Goal: Download file/media

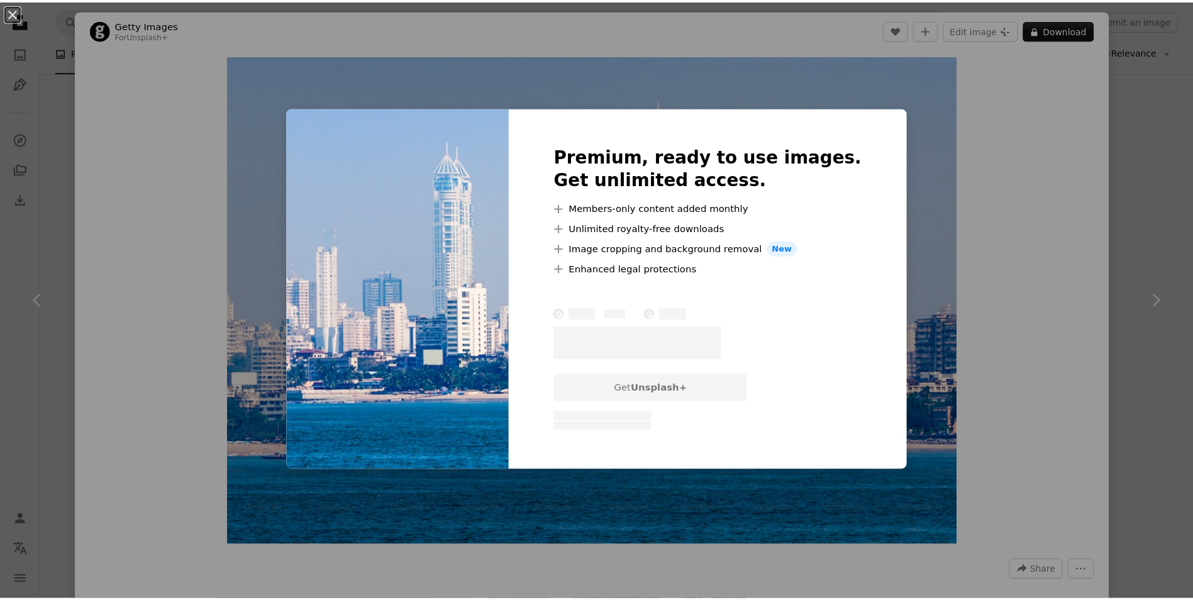
scroll to position [1509, 0]
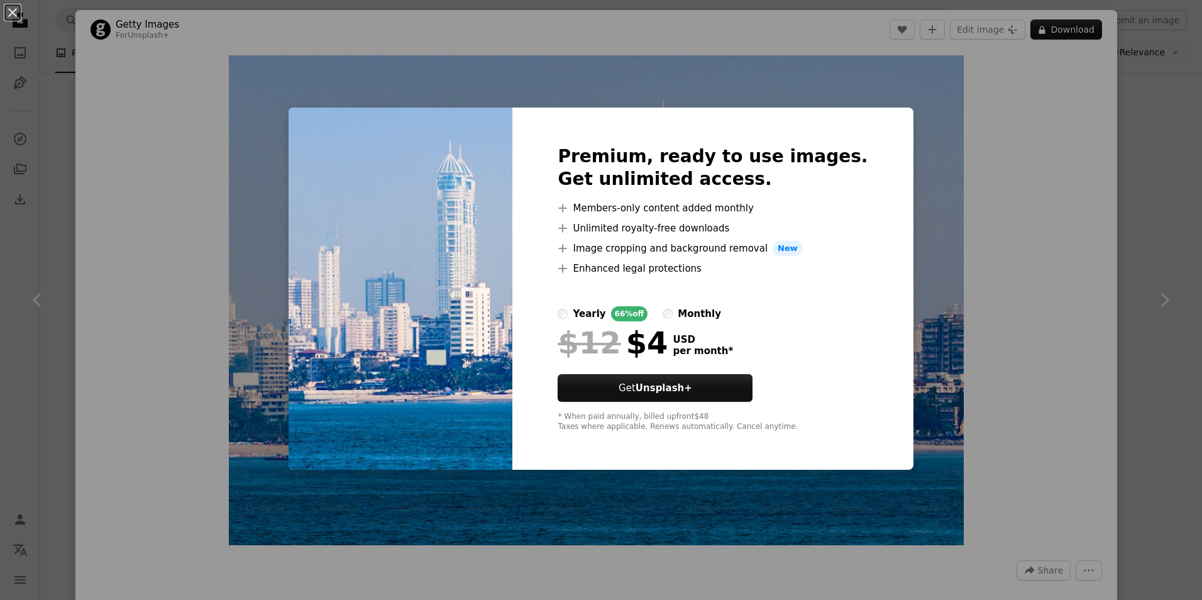
click at [1052, 216] on div "An X shape Premium, ready to use images. Get unlimited access. A plus sign Memb…" at bounding box center [601, 300] width 1202 height 600
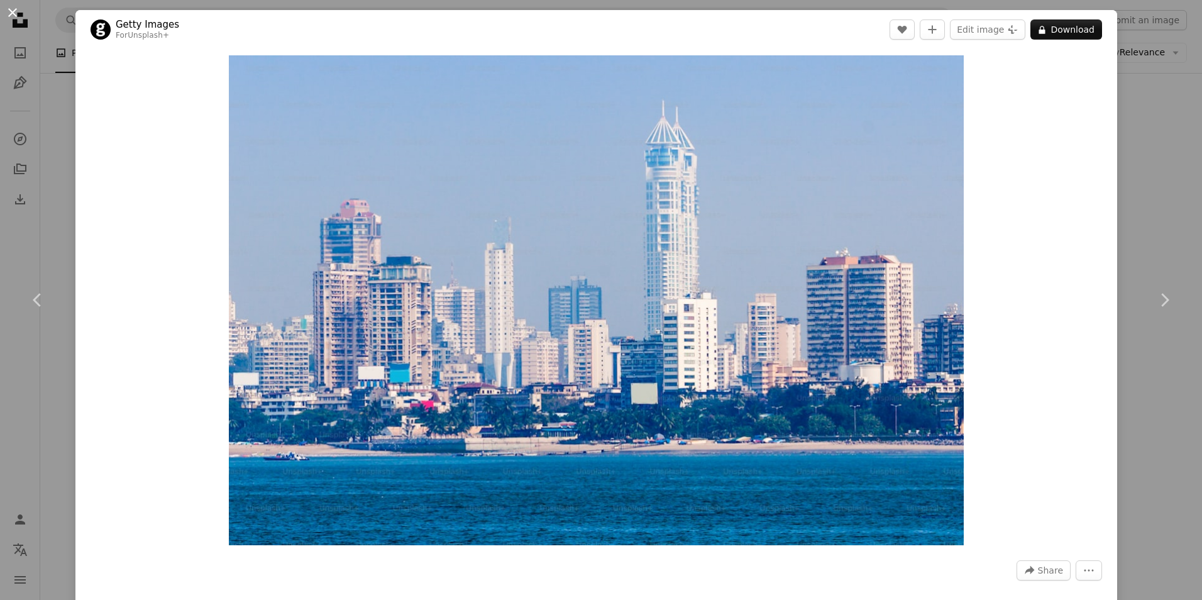
click at [12, 9] on button "An X shape" at bounding box center [12, 12] width 15 height 15
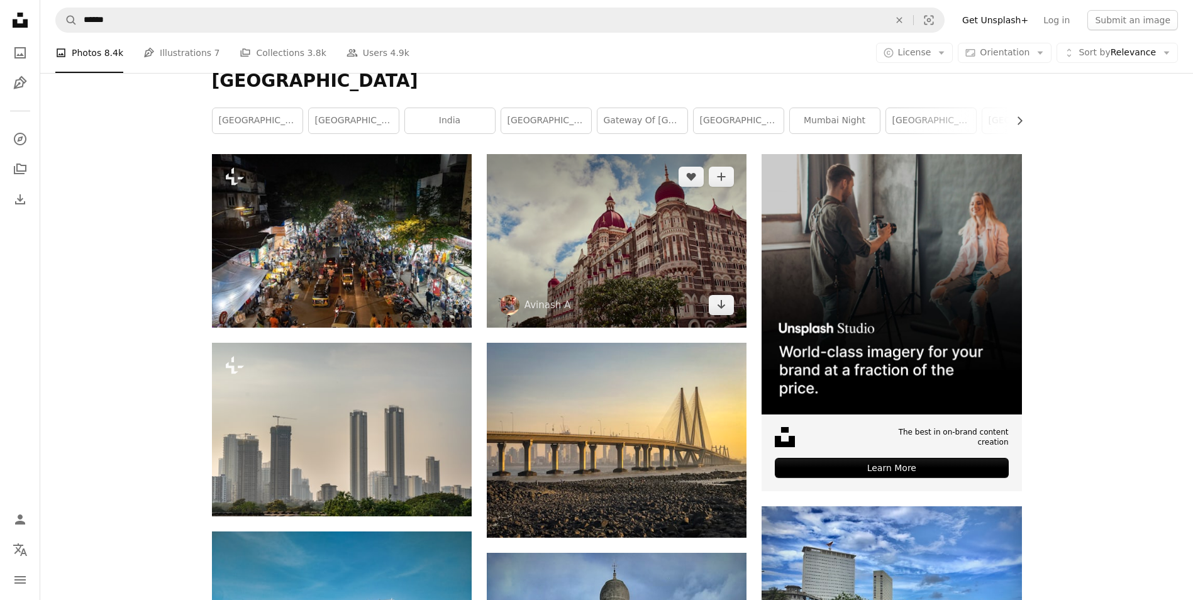
scroll to position [126, 0]
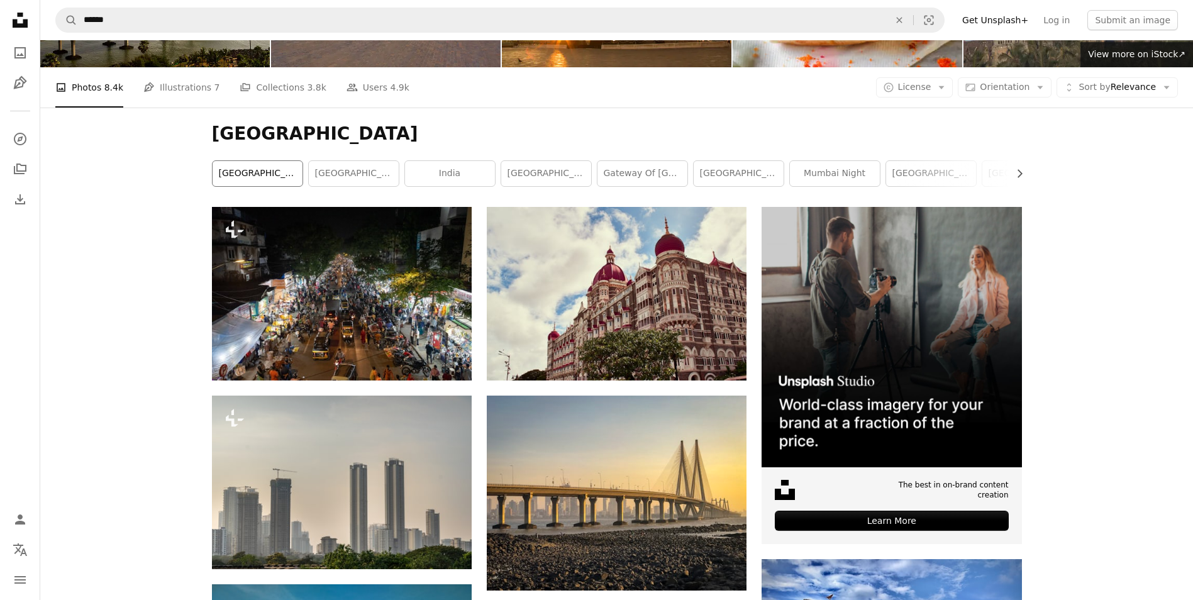
click at [286, 180] on link "[GEOGRAPHIC_DATA]" at bounding box center [258, 173] width 90 height 25
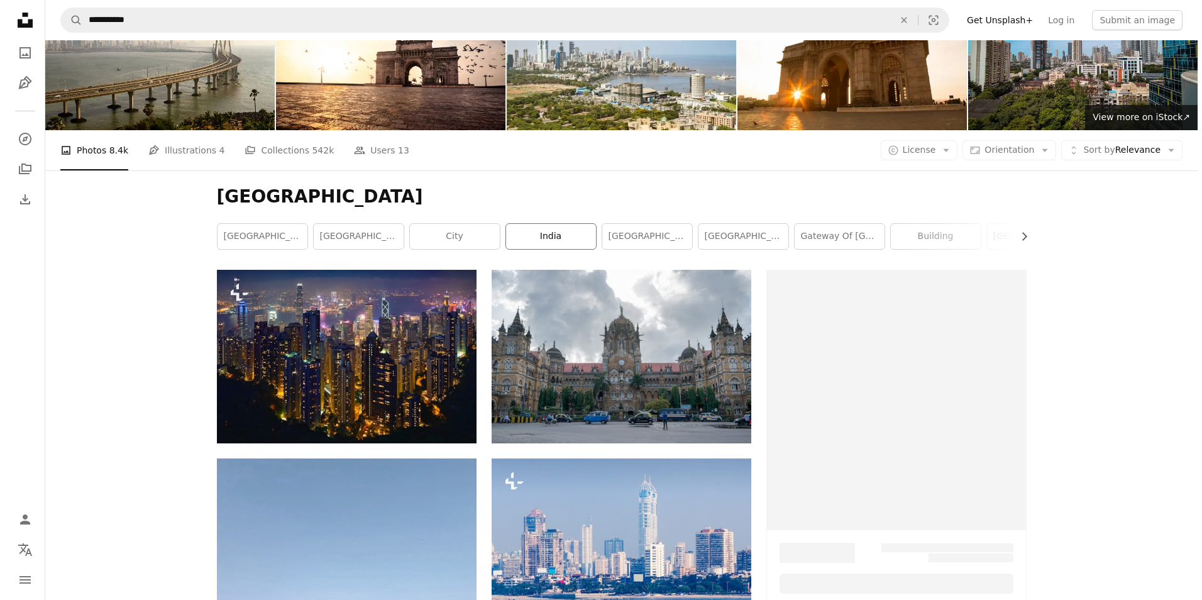
scroll to position [189, 0]
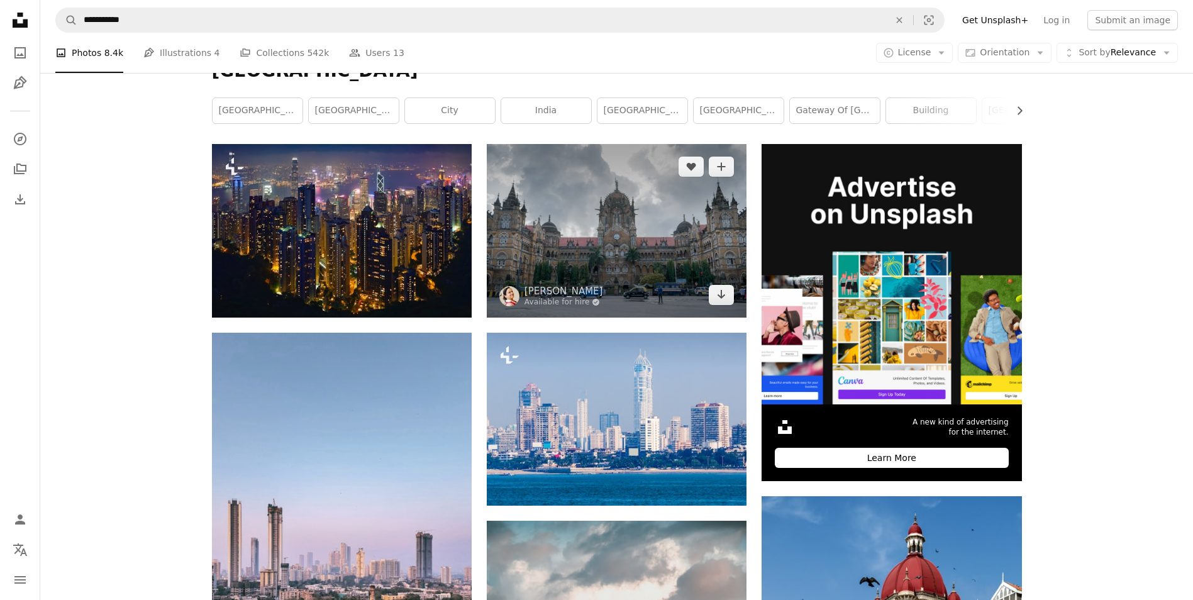
click at [580, 219] on img at bounding box center [617, 230] width 260 height 173
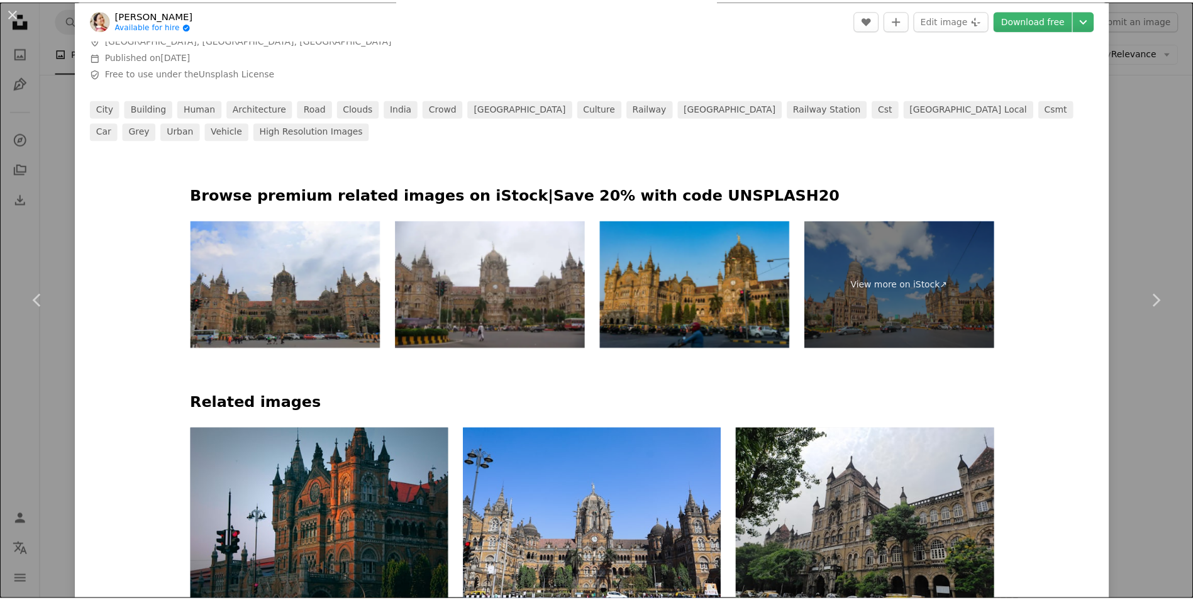
scroll to position [692, 0]
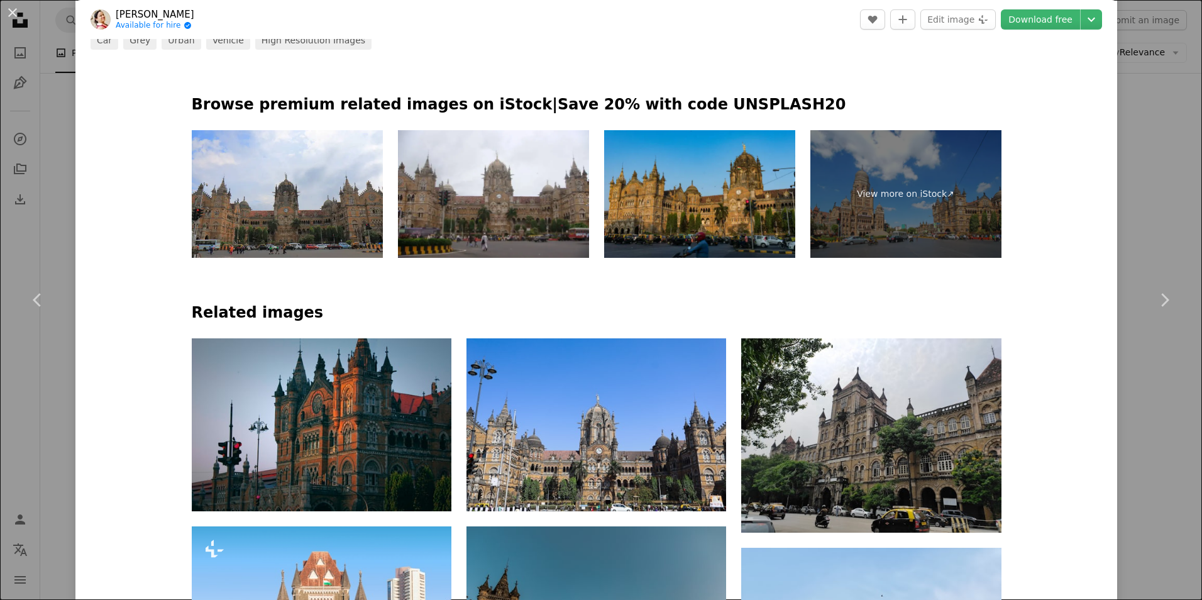
click at [16, 16] on button "An X shape" at bounding box center [12, 12] width 15 height 15
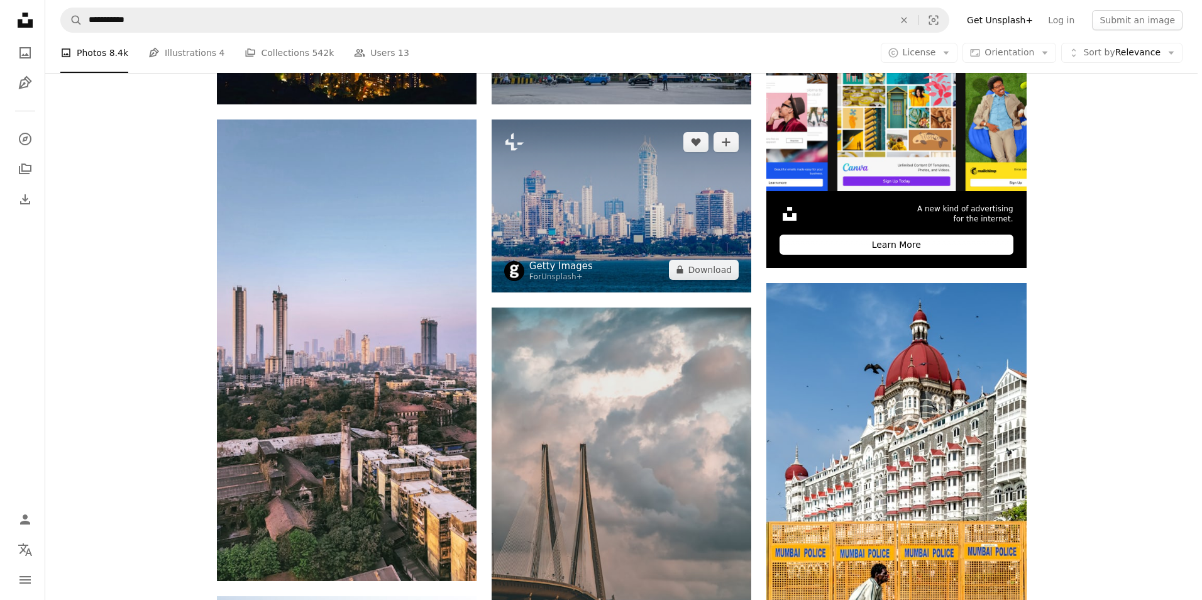
scroll to position [377, 0]
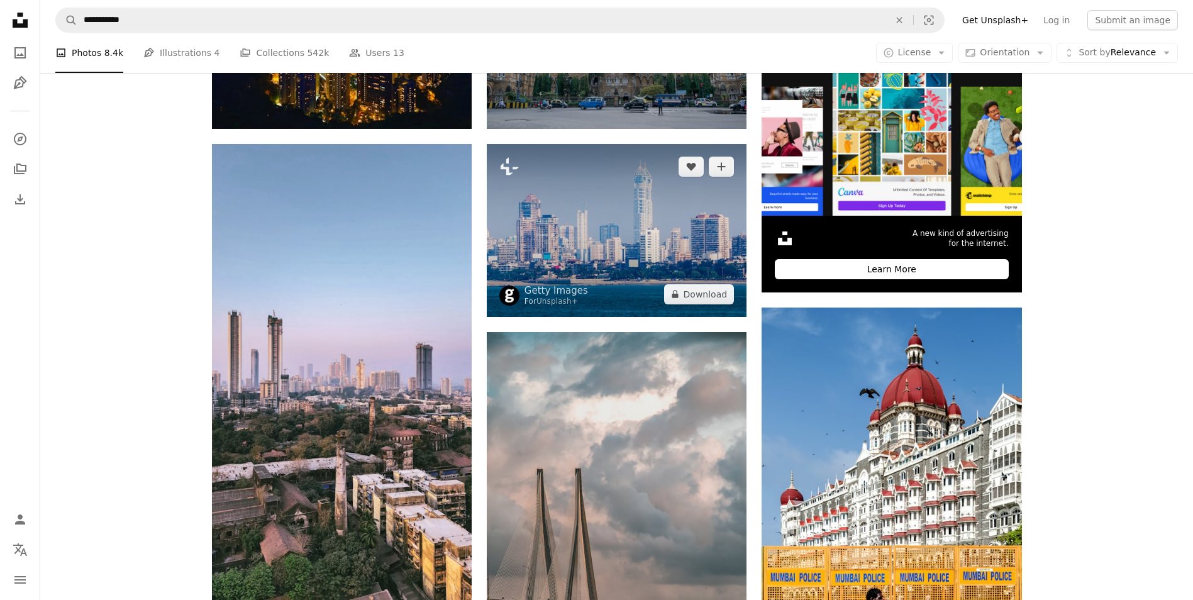
click at [610, 257] on img at bounding box center [617, 230] width 260 height 173
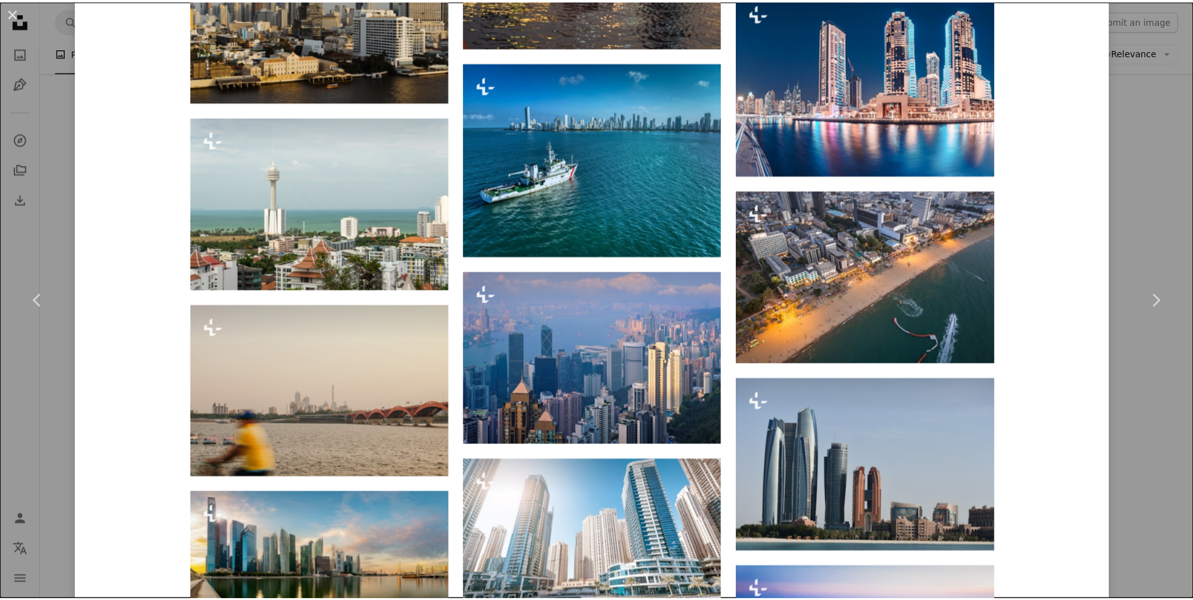
scroll to position [2704, 0]
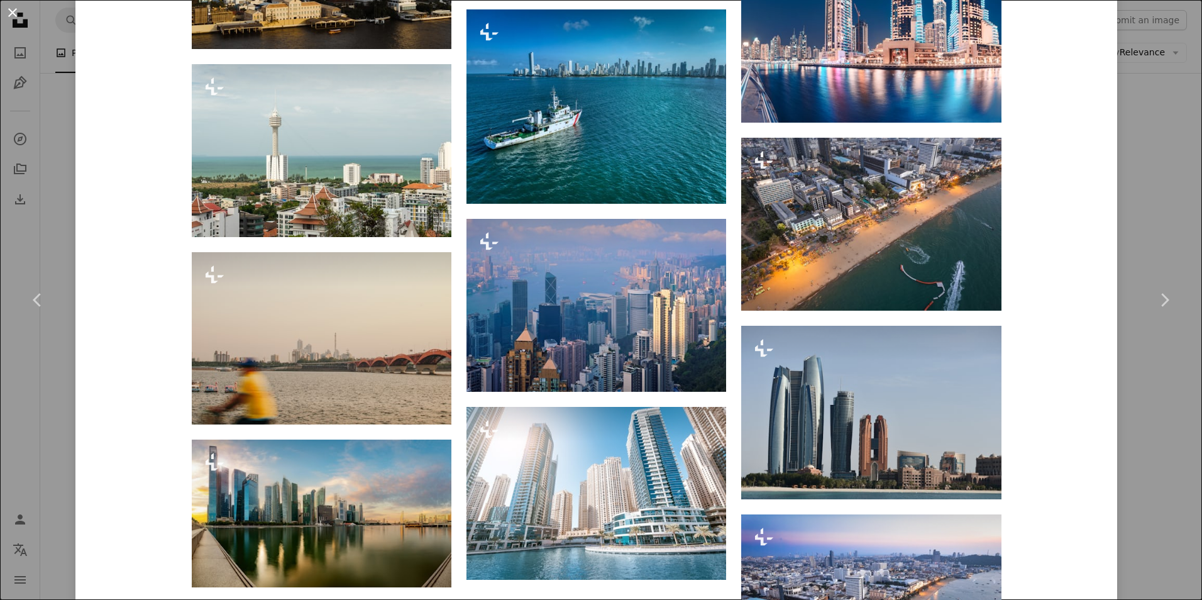
click at [9, 20] on button "An X shape" at bounding box center [12, 12] width 15 height 15
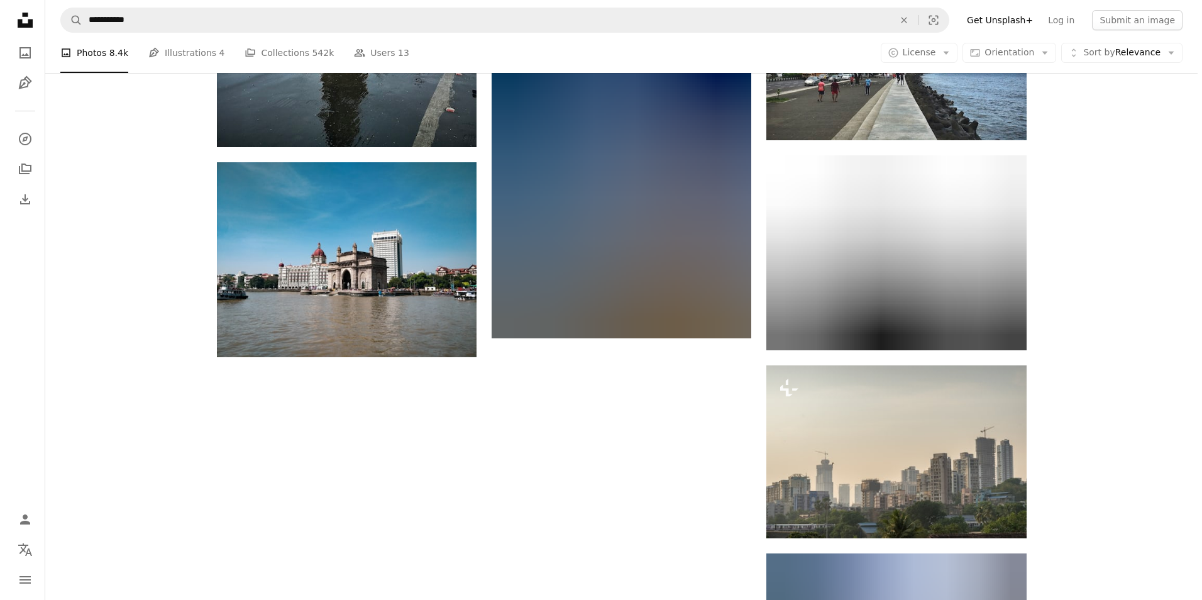
scroll to position [1698, 0]
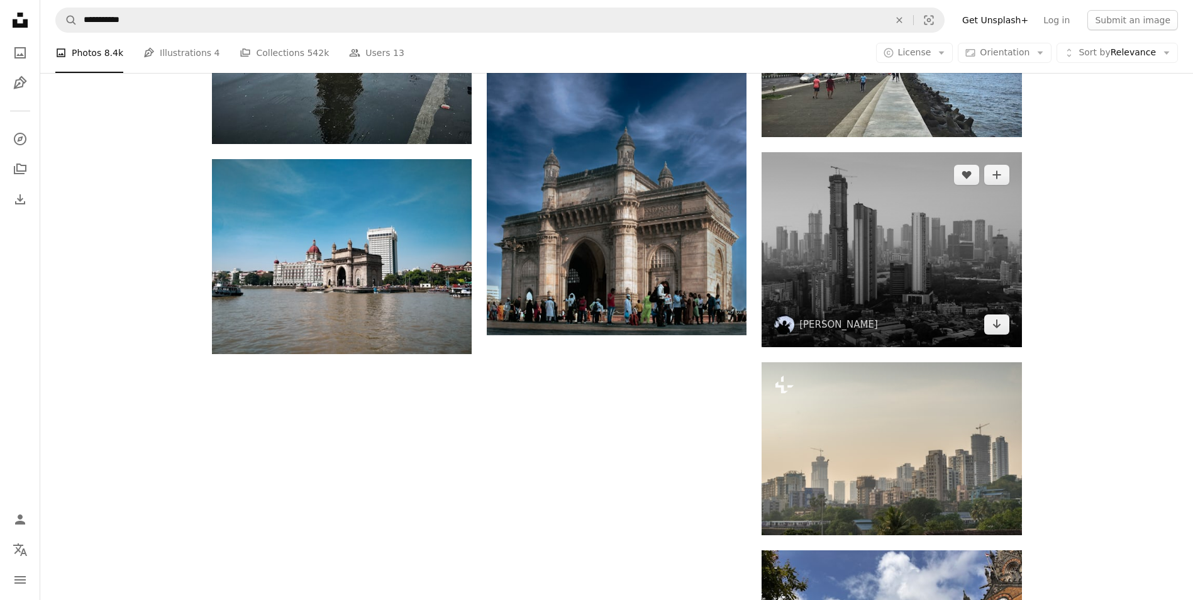
click at [882, 284] on img at bounding box center [892, 249] width 260 height 195
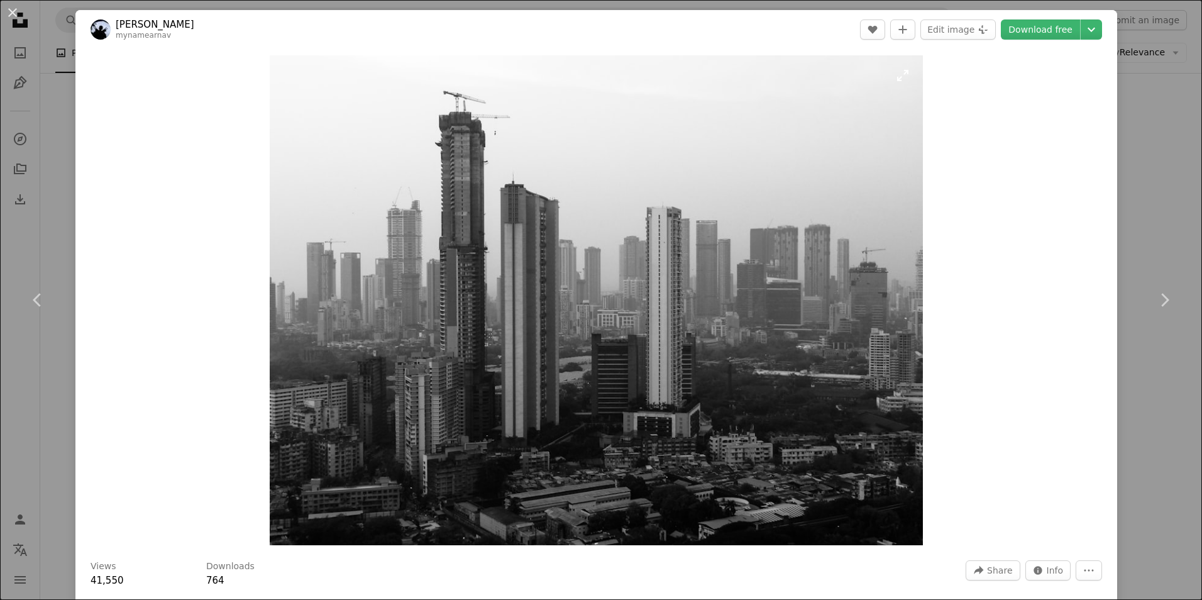
click at [657, 311] on img "Zoom in on this image" at bounding box center [596, 300] width 653 height 490
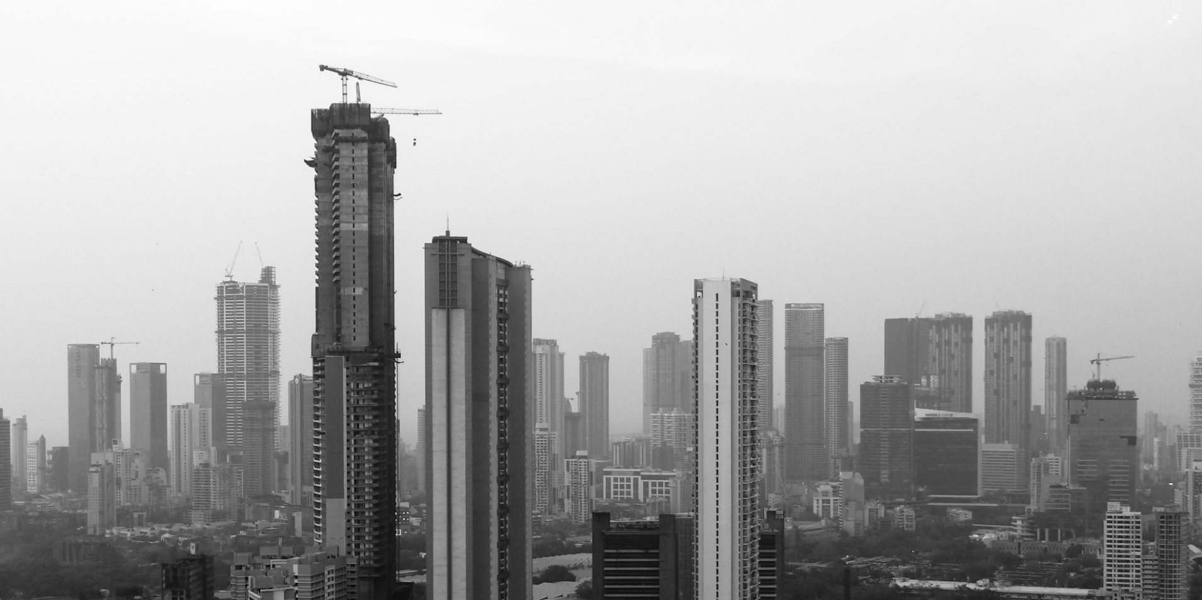
scroll to position [145, 0]
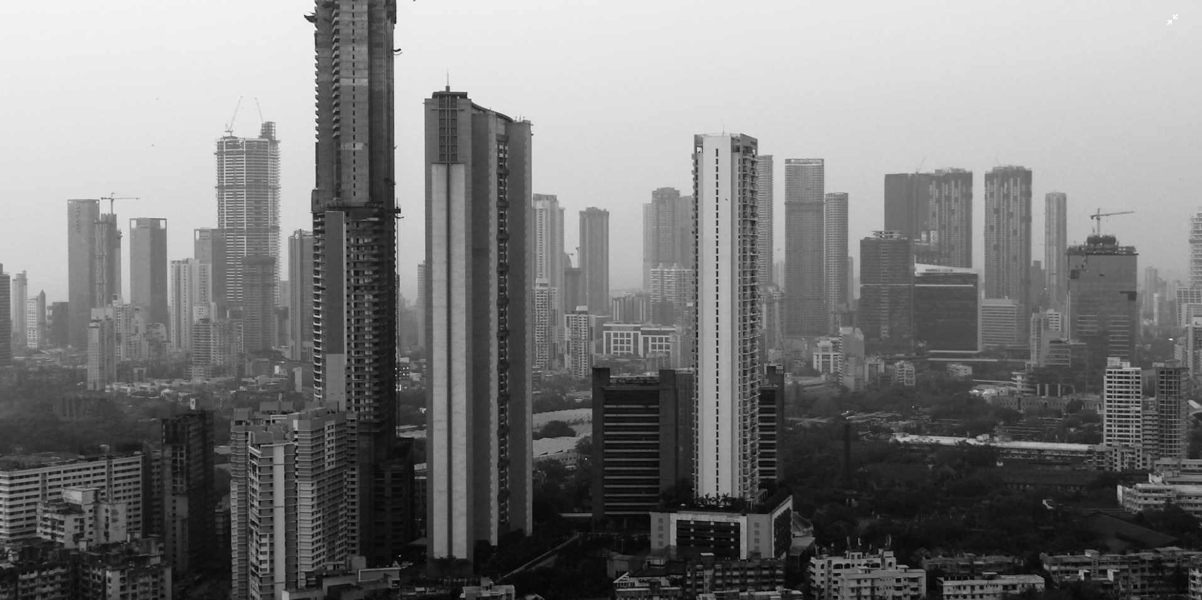
click at [91, 172] on img "Zoom out on this image" at bounding box center [601, 306] width 1204 height 903
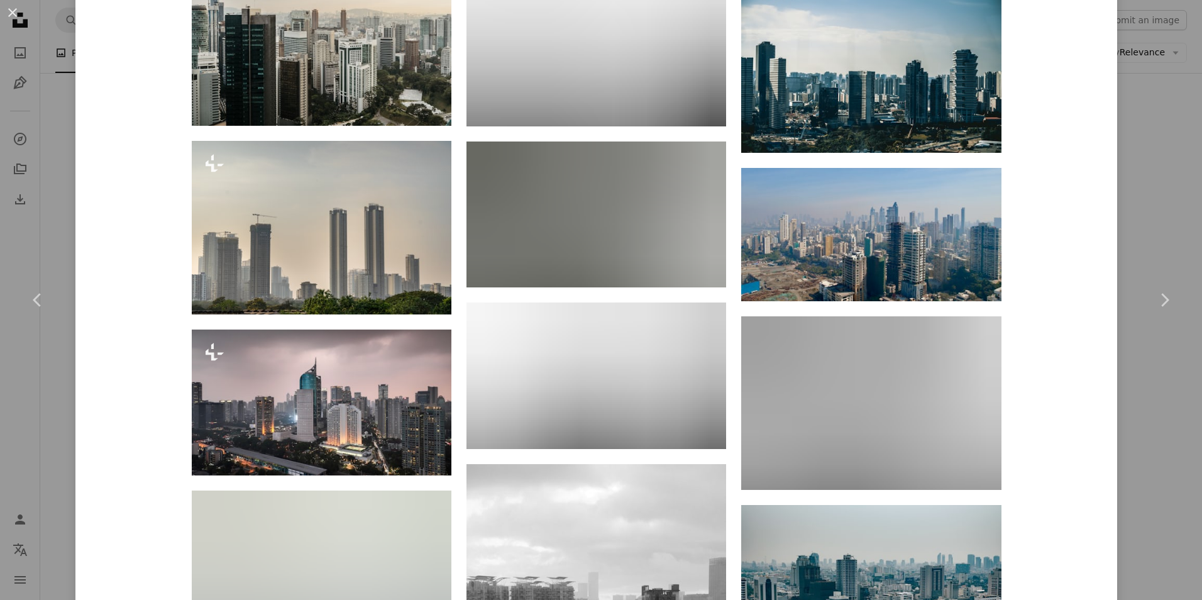
scroll to position [1258, 0]
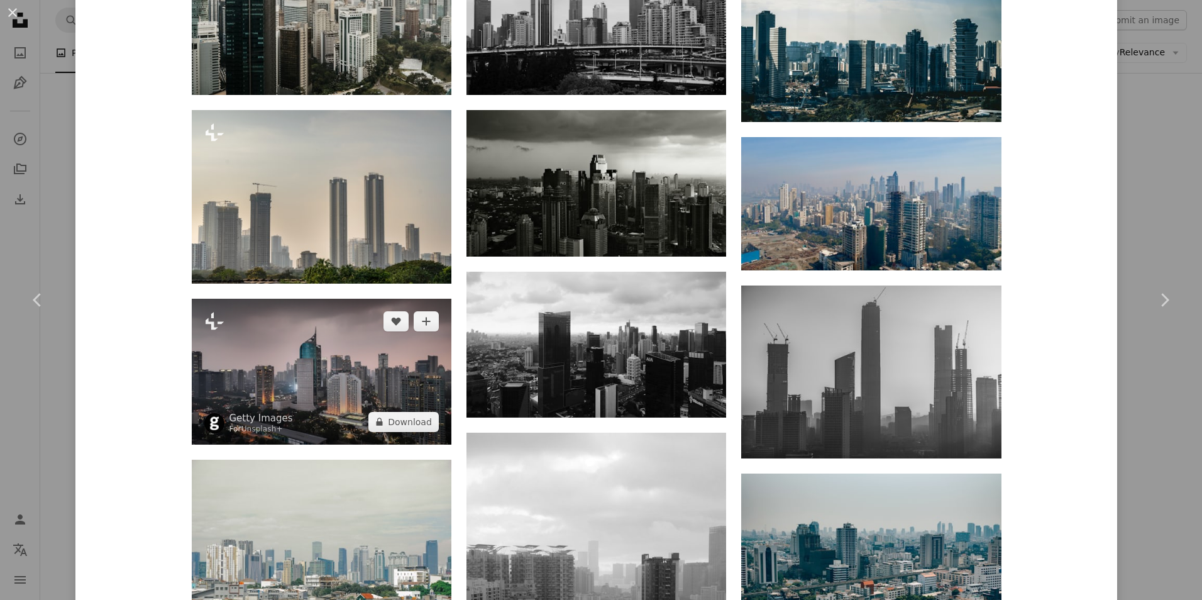
click at [336, 359] on img at bounding box center [322, 372] width 260 height 146
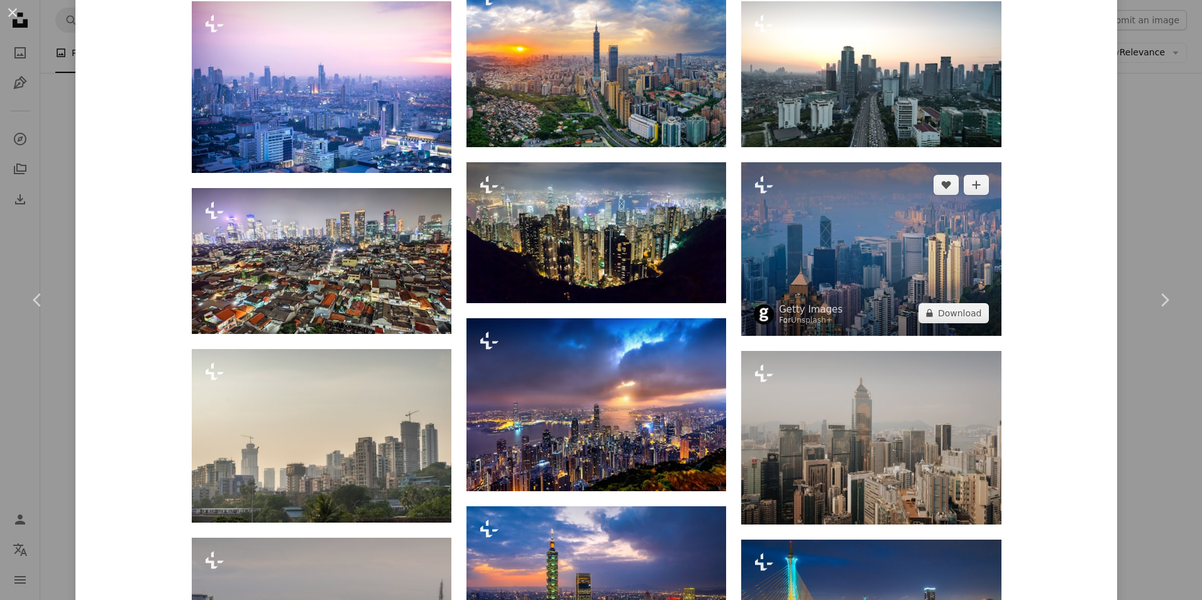
scroll to position [1258, 0]
